Goal: Transaction & Acquisition: Subscribe to service/newsletter

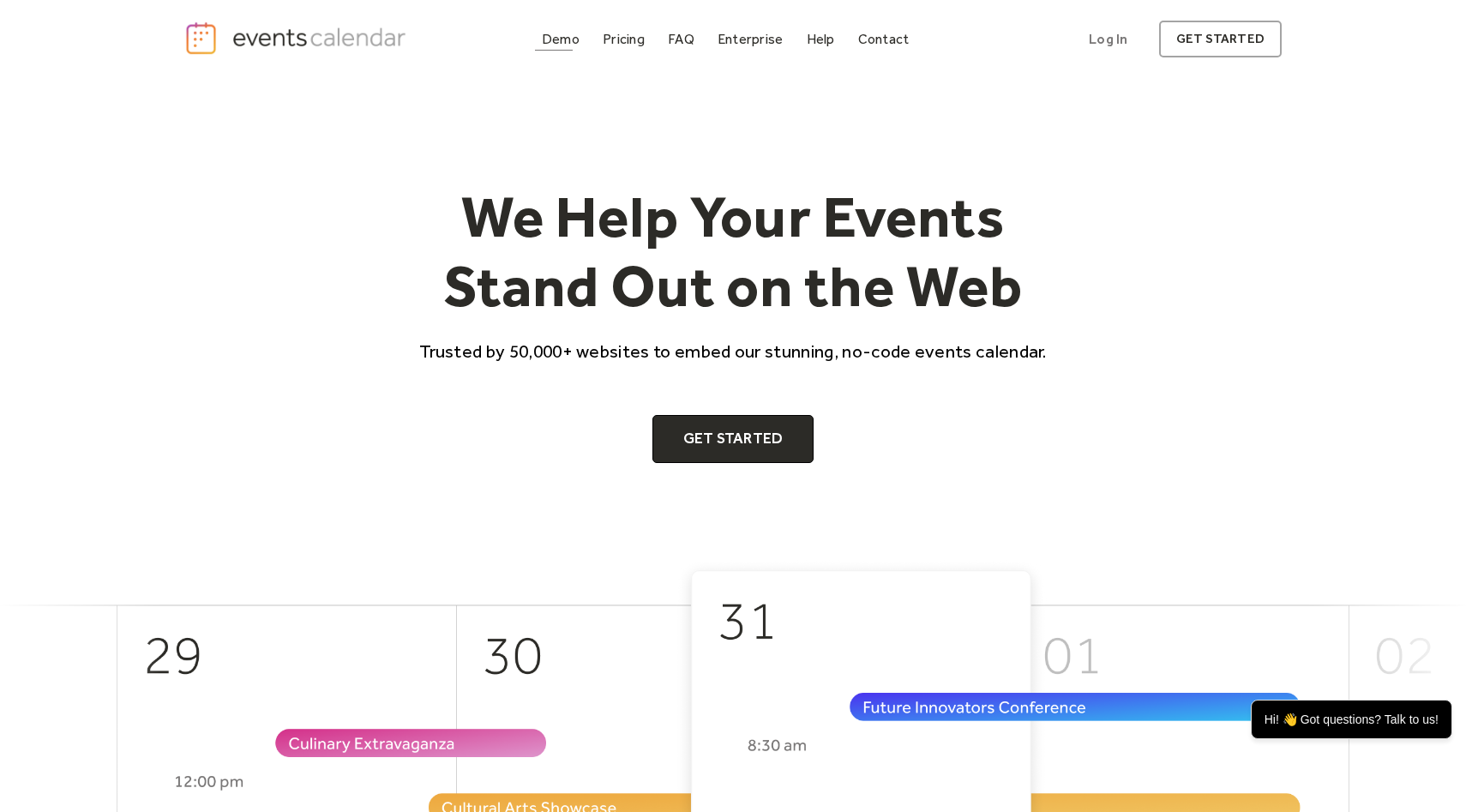
click at [557, 34] on div "Demo" at bounding box center [561, 39] width 38 height 9
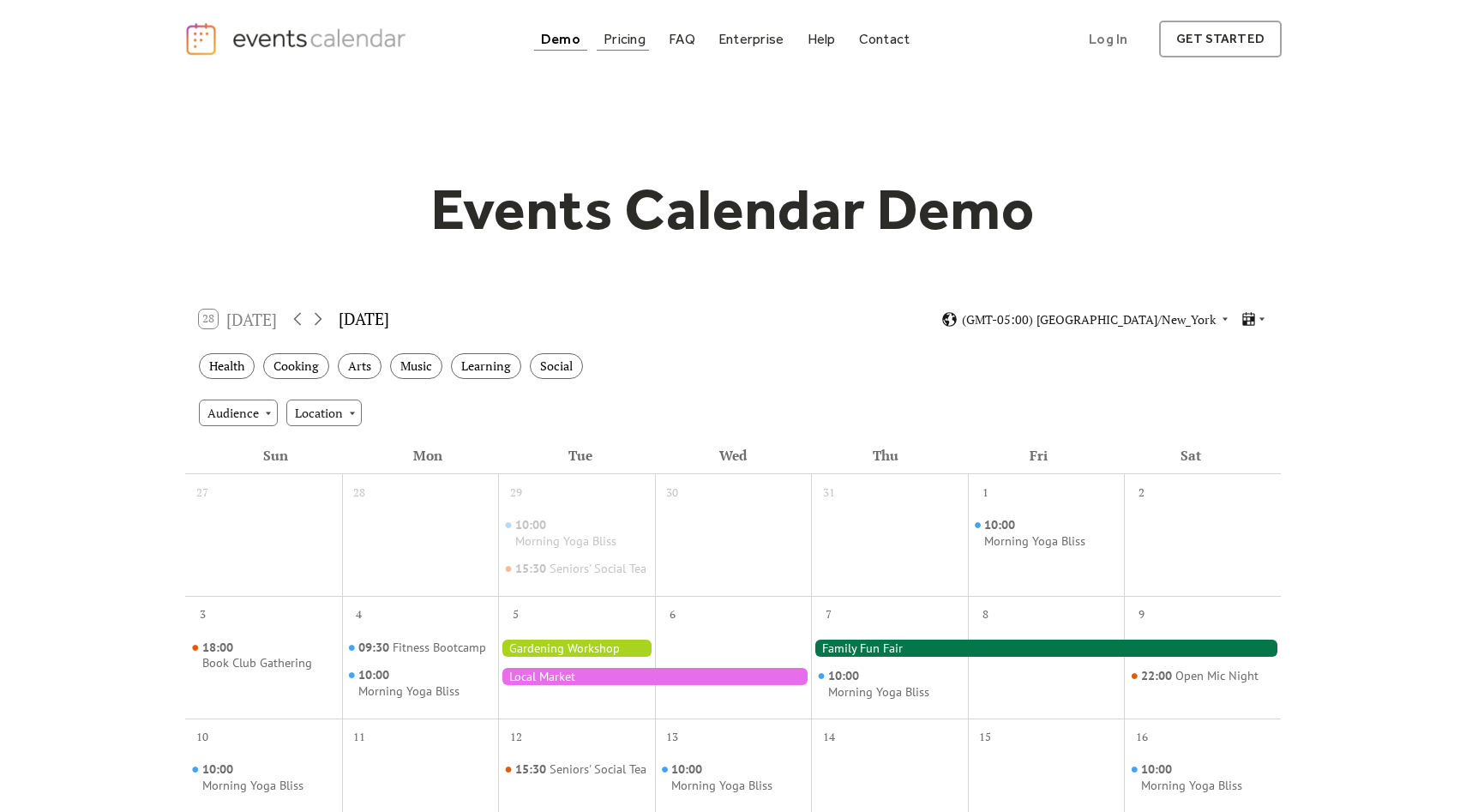
click at [621, 43] on div "Pricing" at bounding box center [624, 39] width 42 height 9
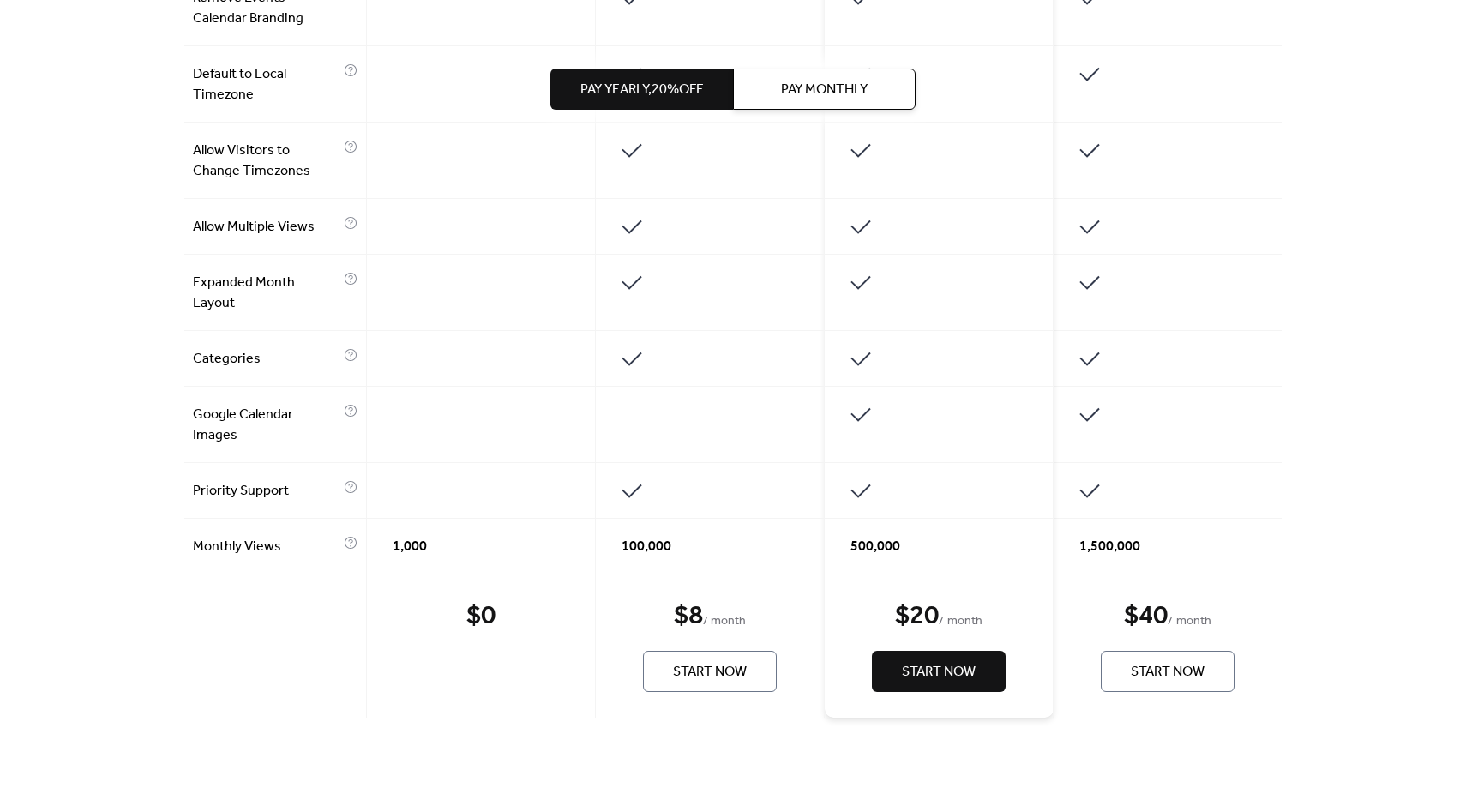
scroll to position [1153, 0]
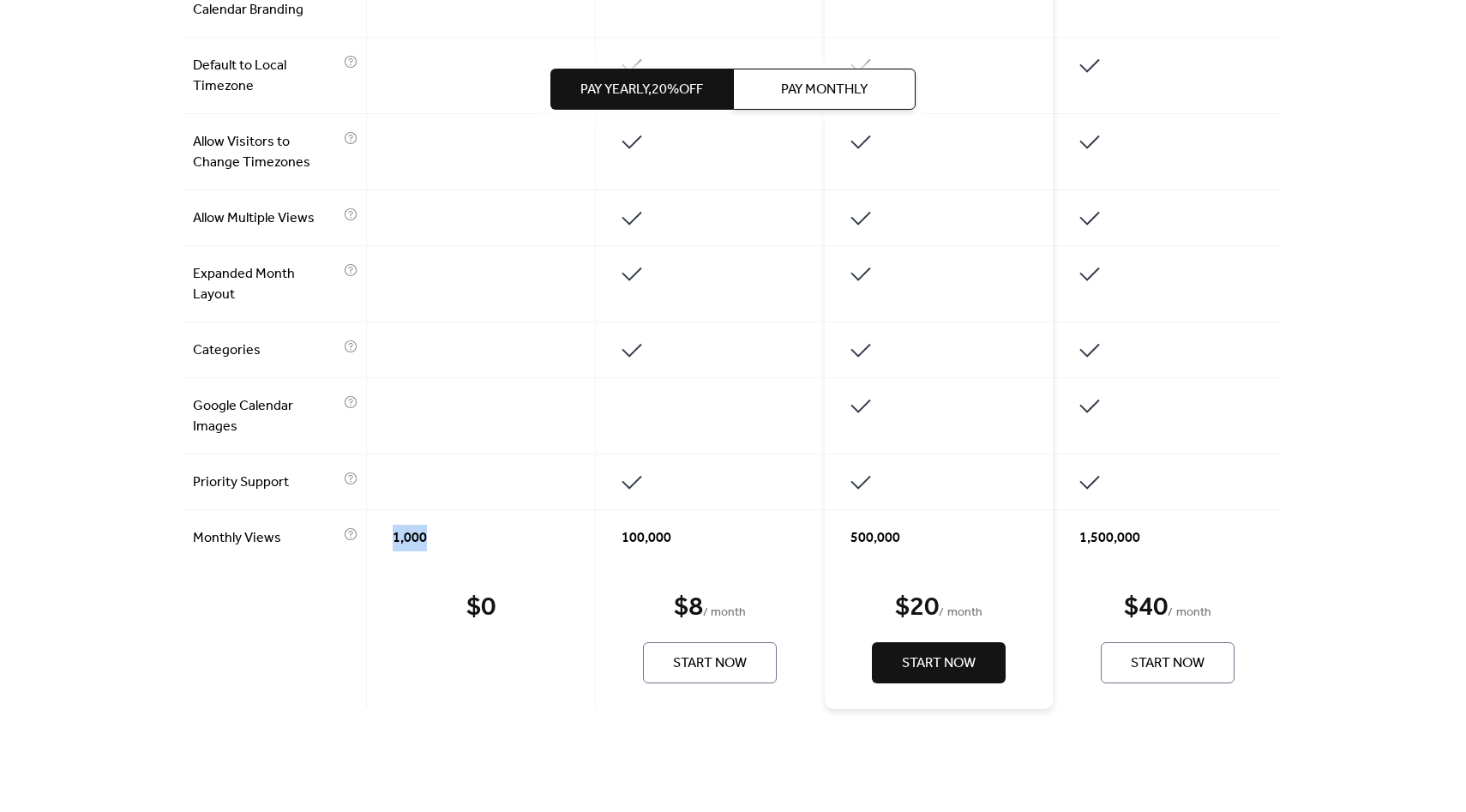
drag, startPoint x: 426, startPoint y: 540, endPoint x: 383, endPoint y: 540, distance: 43.0
click at [383, 540] on div "1,000" at bounding box center [481, 537] width 229 height 55
click at [445, 544] on div "1,000" at bounding box center [481, 537] width 229 height 55
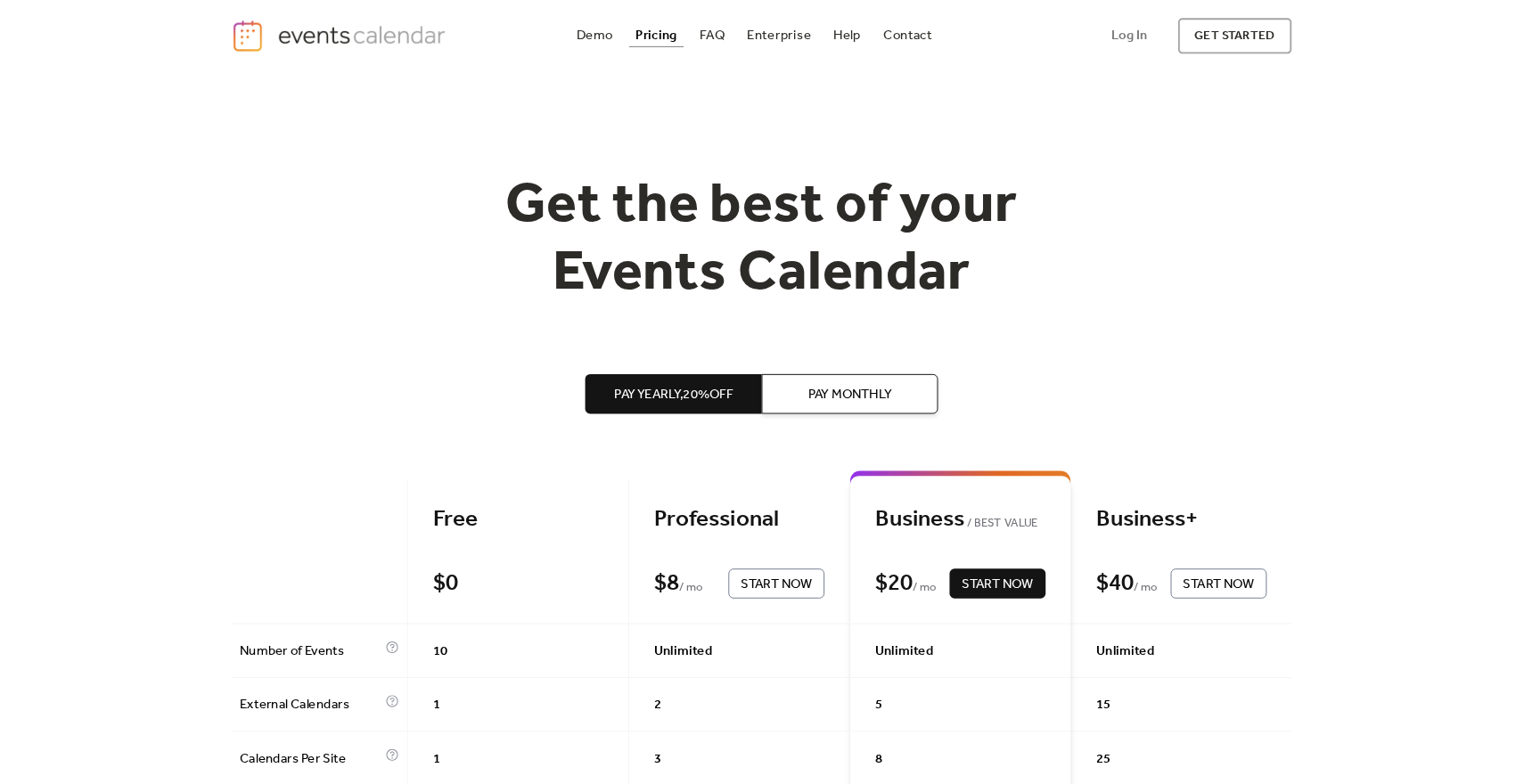
scroll to position [0, 0]
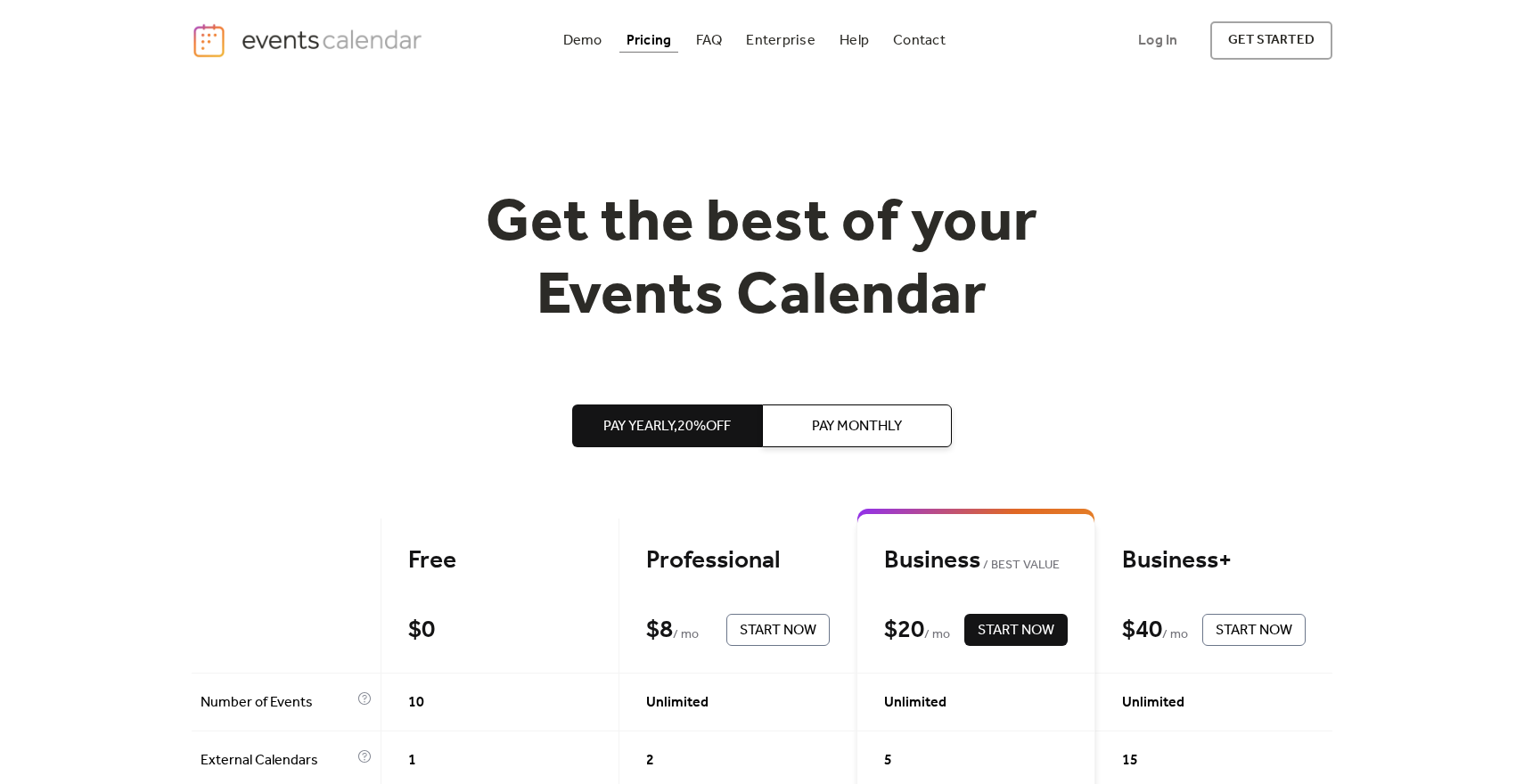
click at [1152, 39] on link "Log In" at bounding box center [1158, 40] width 75 height 38
